Goal: Task Accomplishment & Management: Manage account settings

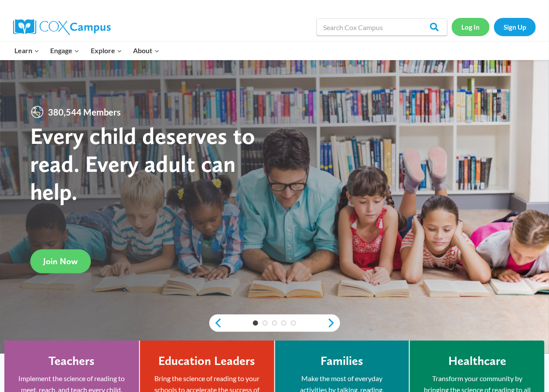
click at [469, 30] on link "Log In" at bounding box center [470, 27] width 38 height 18
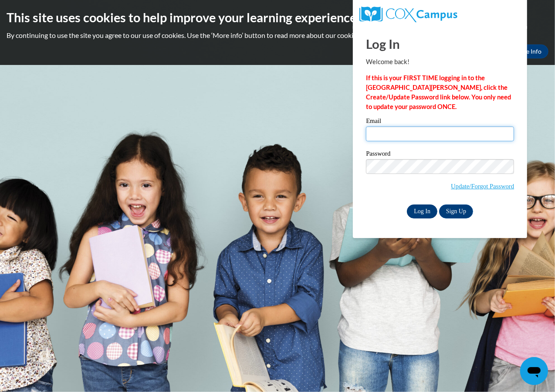
type input "heumaikou@aasd.k12.wi.us"
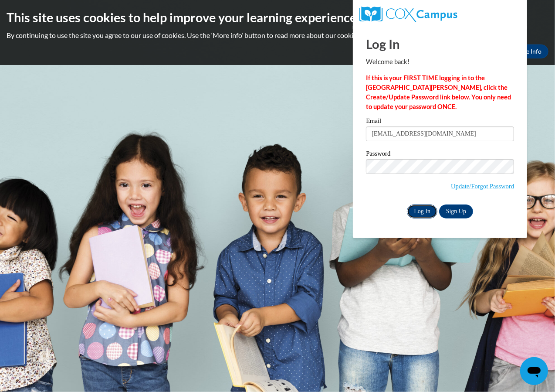
click at [425, 212] on input "Log In" at bounding box center [422, 211] width 30 height 14
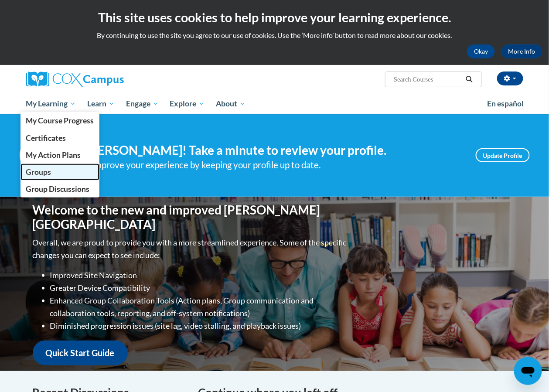
click at [57, 172] on link "Groups" at bounding box center [59, 171] width 79 height 17
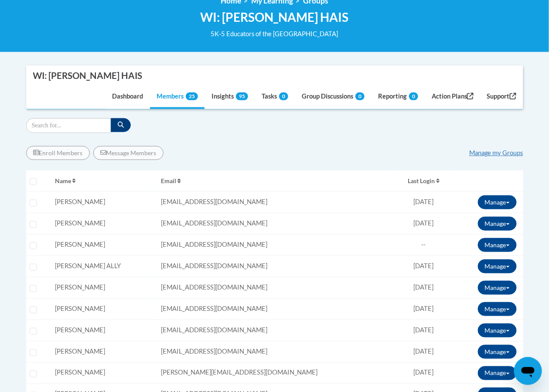
scroll to position [174, 0]
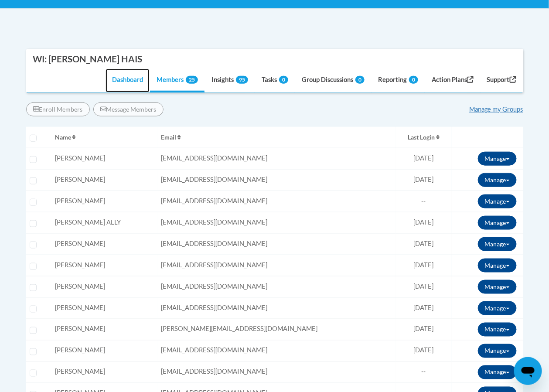
click at [114, 80] on link "Dashboard" at bounding box center [127, 81] width 44 height 24
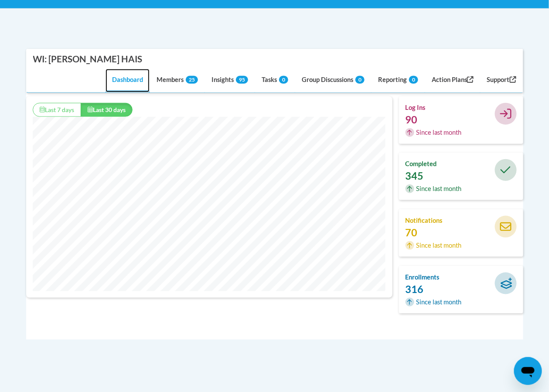
scroll to position [223, 366]
click at [218, 82] on link "Insights 95" at bounding box center [230, 81] width 50 height 24
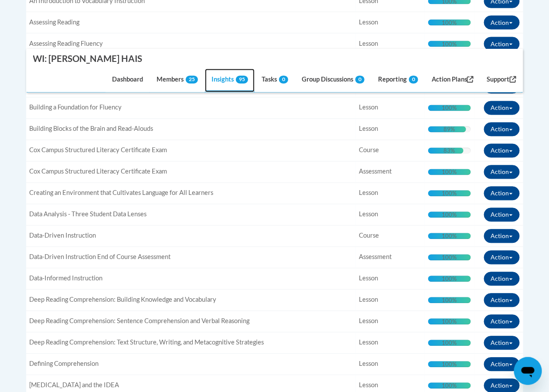
scroll to position [87, 0]
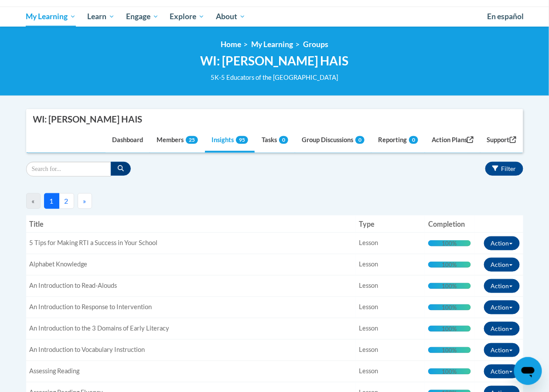
click at [63, 199] on button "2" at bounding box center [66, 201] width 15 height 16
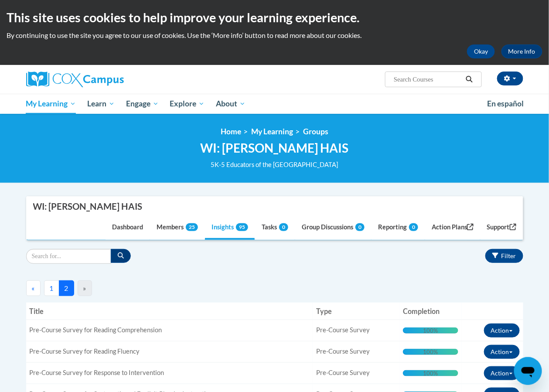
scroll to position [131, 0]
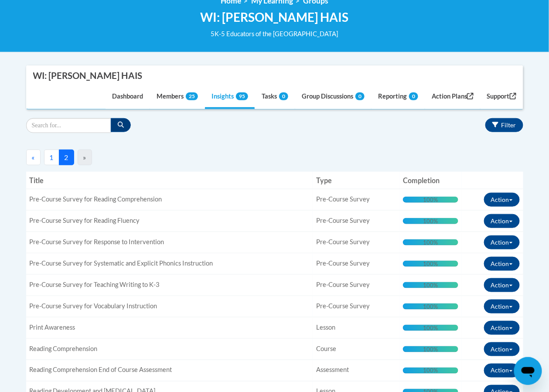
click at [52, 158] on button "1" at bounding box center [51, 157] width 15 height 16
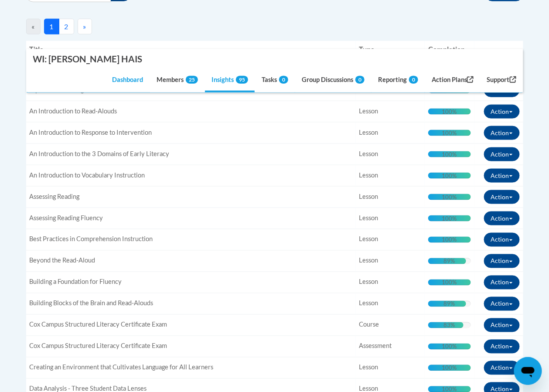
scroll to position [0, 0]
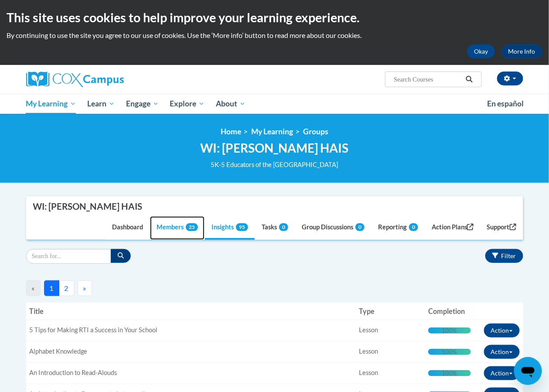
click at [164, 228] on link "Members 25" at bounding box center [177, 228] width 54 height 24
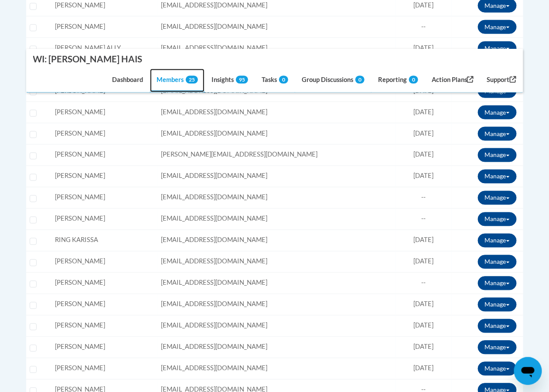
scroll to position [131, 0]
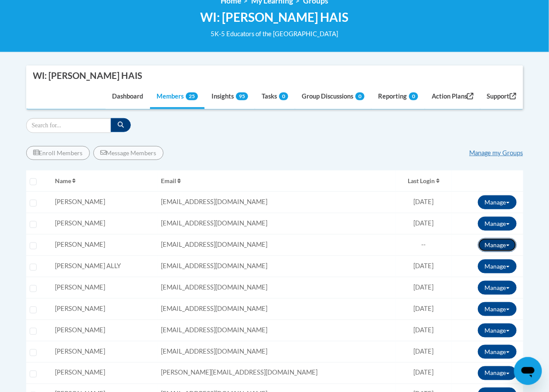
click at [508, 244] on span at bounding box center [507, 245] width 3 height 2
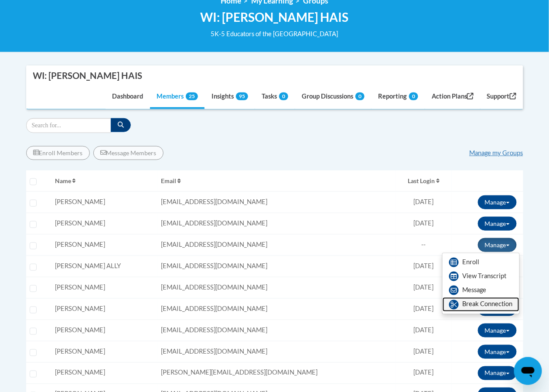
click at [496, 302] on link "Break Connection" at bounding box center [480, 304] width 77 height 14
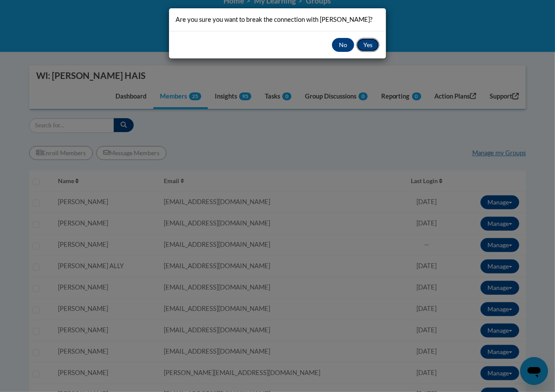
click at [369, 52] on button "Yes" at bounding box center [367, 45] width 23 height 14
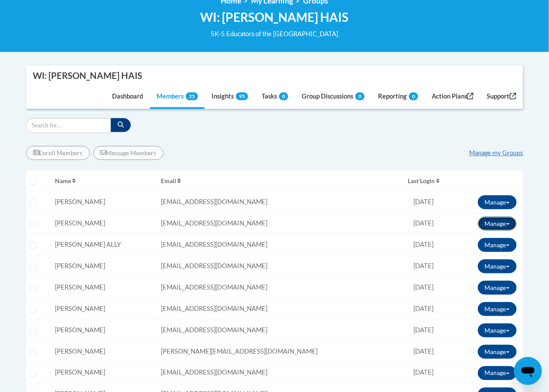
click at [507, 223] on span at bounding box center [507, 224] width 3 height 2
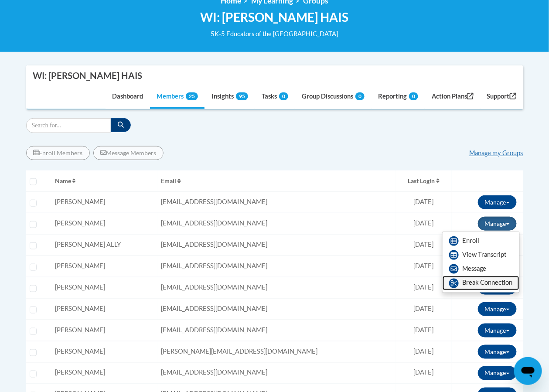
click at [494, 284] on link "Break Connection" at bounding box center [480, 283] width 77 height 14
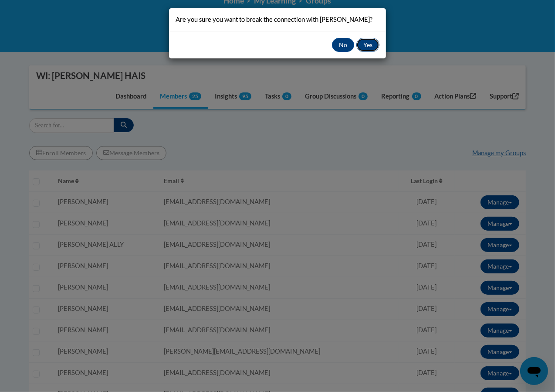
click at [369, 44] on button "Yes" at bounding box center [367, 45] width 23 height 14
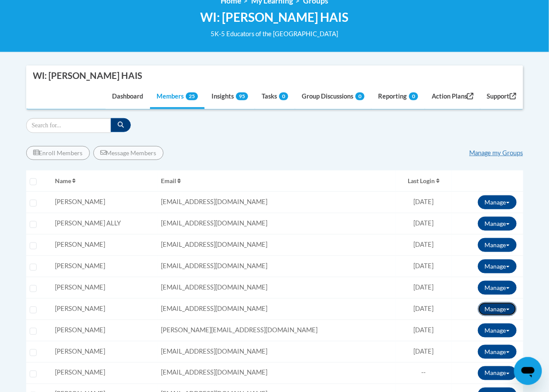
click at [497, 308] on button "Manage" at bounding box center [497, 309] width 39 height 14
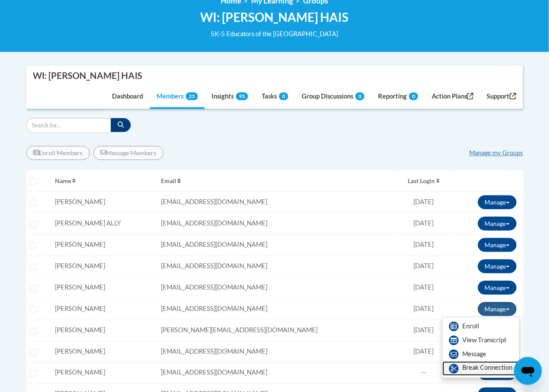
click at [466, 366] on link "Break Connection" at bounding box center [480, 368] width 77 height 14
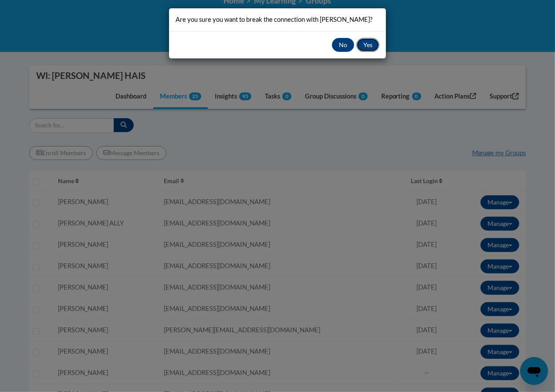
click at [369, 46] on button "Yes" at bounding box center [367, 45] width 23 height 14
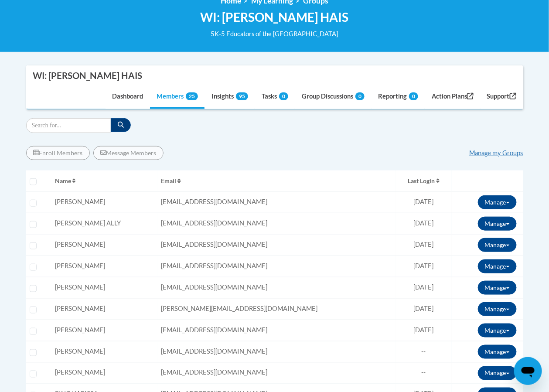
scroll to position [218, 0]
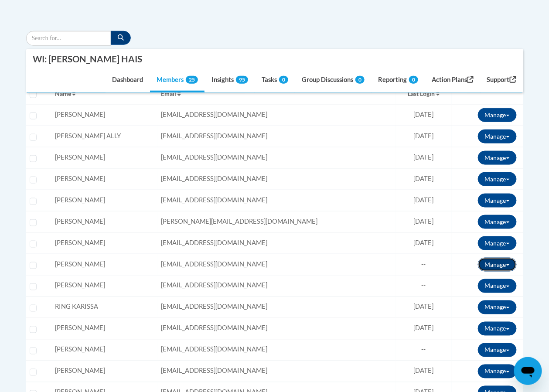
click at [507, 264] on span at bounding box center [507, 265] width 3 height 2
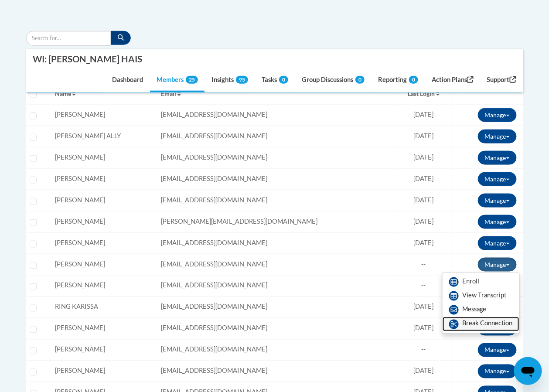
click at [491, 325] on link "Break Connection" at bounding box center [480, 324] width 77 height 14
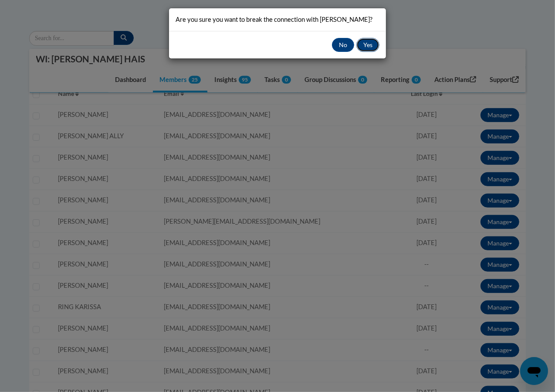
click at [366, 41] on button "Yes" at bounding box center [367, 45] width 23 height 14
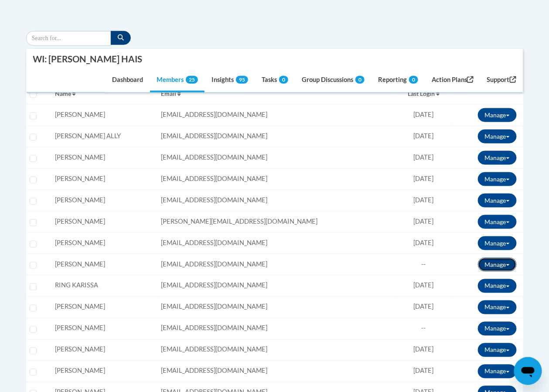
click at [510, 265] on button "Manage" at bounding box center [497, 265] width 39 height 14
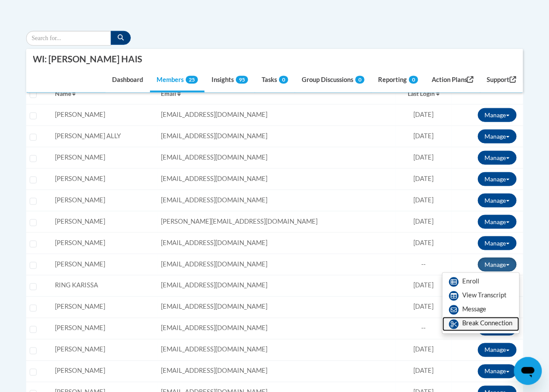
click at [488, 322] on link "Break Connection" at bounding box center [480, 324] width 77 height 14
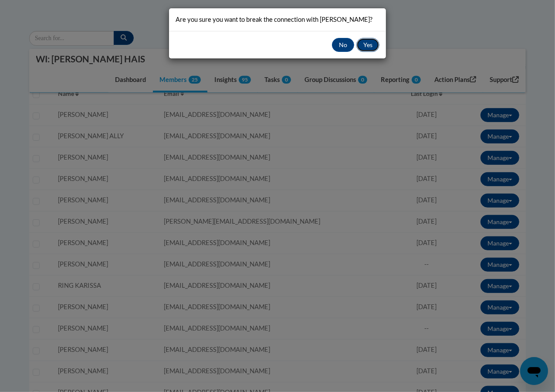
click at [367, 44] on button "Yes" at bounding box center [367, 45] width 23 height 14
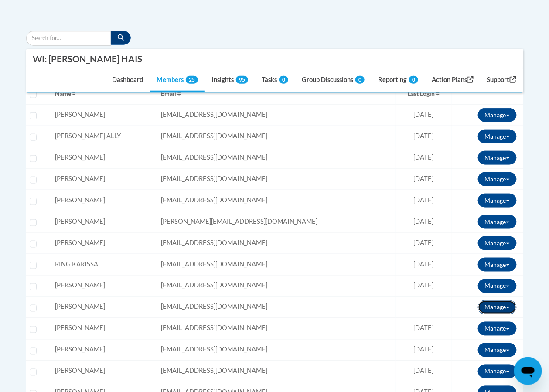
click at [508, 304] on button "Manage" at bounding box center [497, 307] width 39 height 14
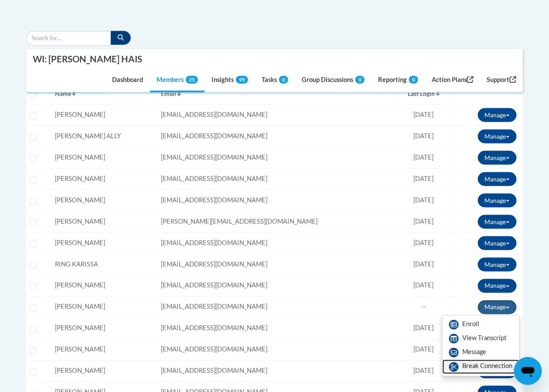
click at [461, 367] on link "Break Connection" at bounding box center [480, 366] width 77 height 14
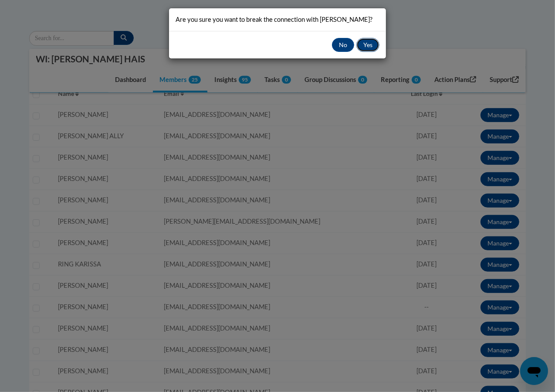
click at [362, 47] on button "Yes" at bounding box center [367, 45] width 23 height 14
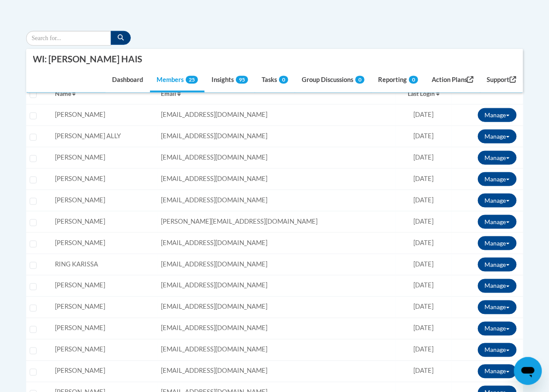
scroll to position [261, 0]
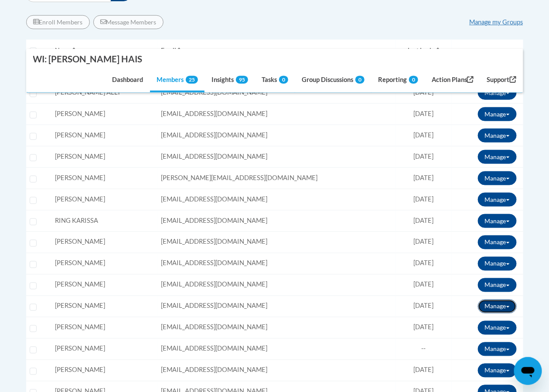
click at [509, 305] on button "Manage" at bounding box center [497, 306] width 39 height 14
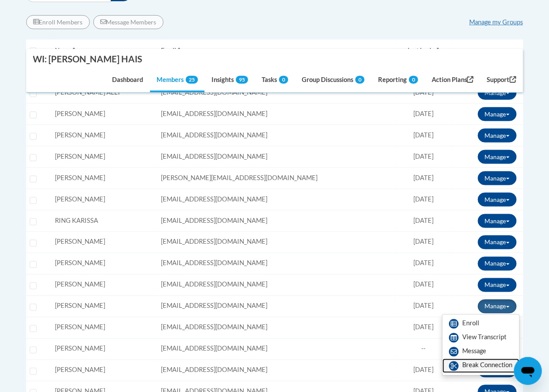
click at [483, 362] on link "Break Connection" at bounding box center [480, 366] width 77 height 14
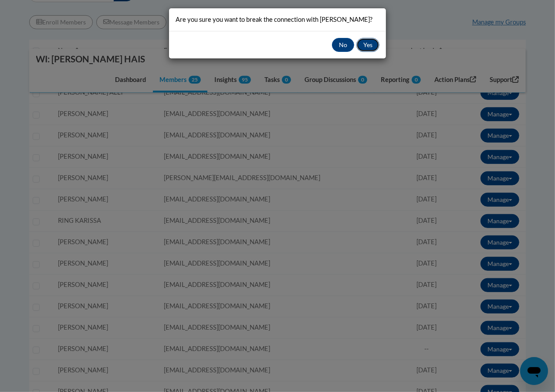
click at [362, 44] on button "Yes" at bounding box center [367, 45] width 23 height 14
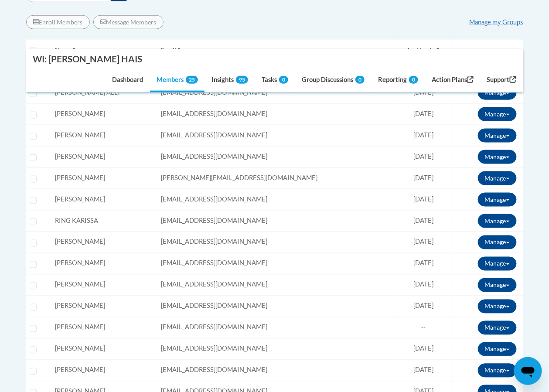
scroll to position [305, 0]
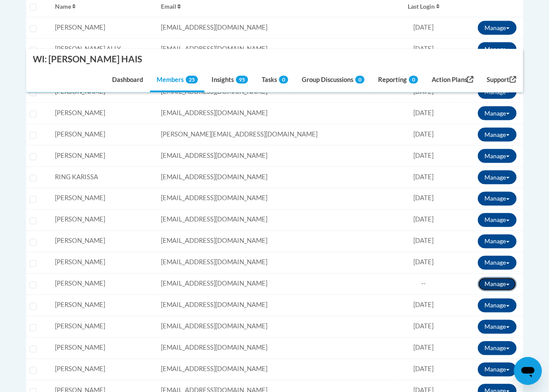
click at [507, 283] on button "Manage" at bounding box center [497, 284] width 39 height 14
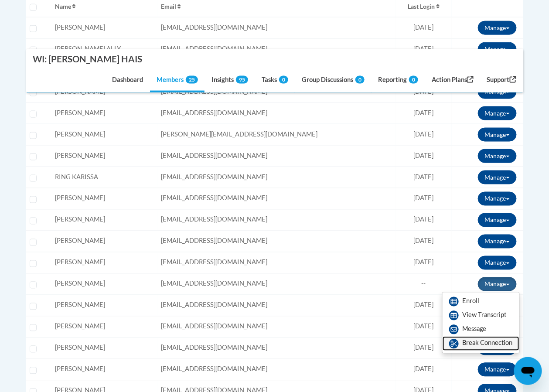
click at [466, 342] on link "Break Connection" at bounding box center [480, 343] width 77 height 14
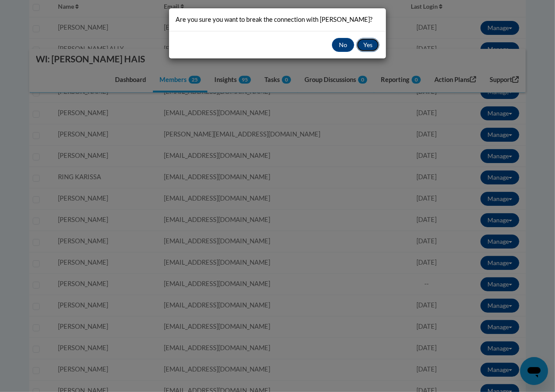
click at [363, 40] on button "Yes" at bounding box center [367, 45] width 23 height 14
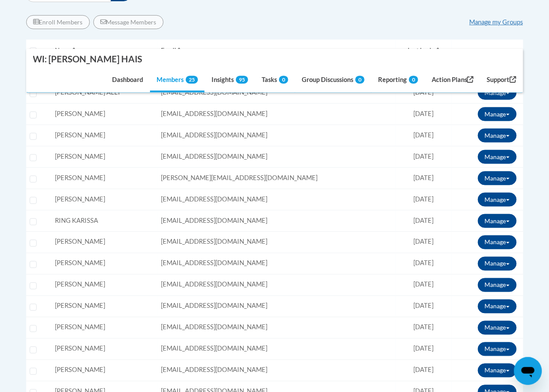
scroll to position [349, 0]
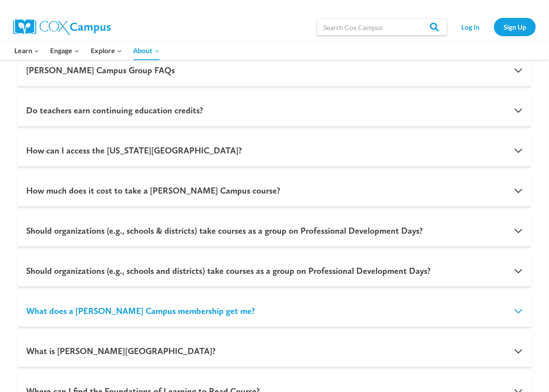
scroll to position [890, 0]
